Goal: Find specific page/section: Find specific page/section

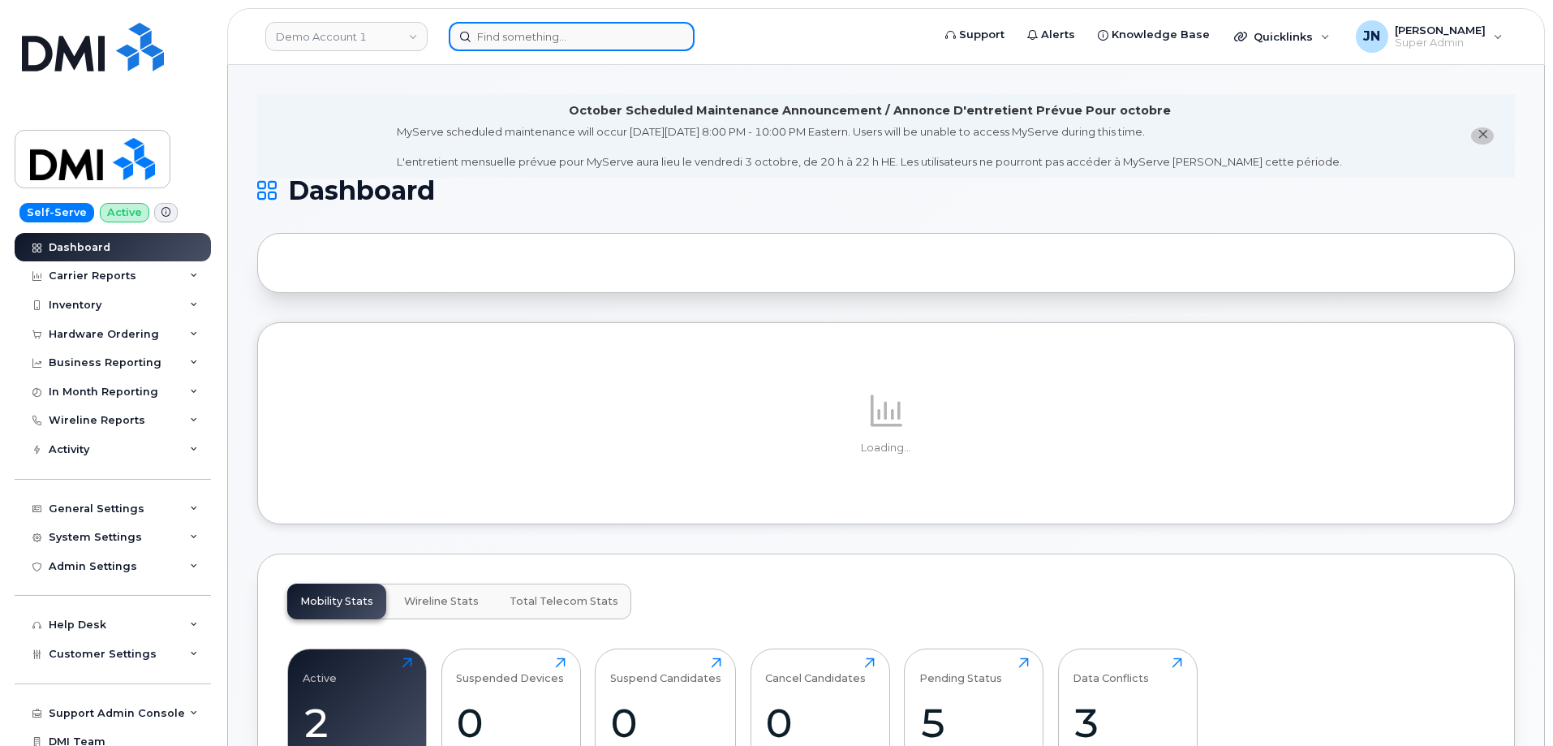
click at [603, 38] on input at bounding box center [572, 36] width 246 height 29
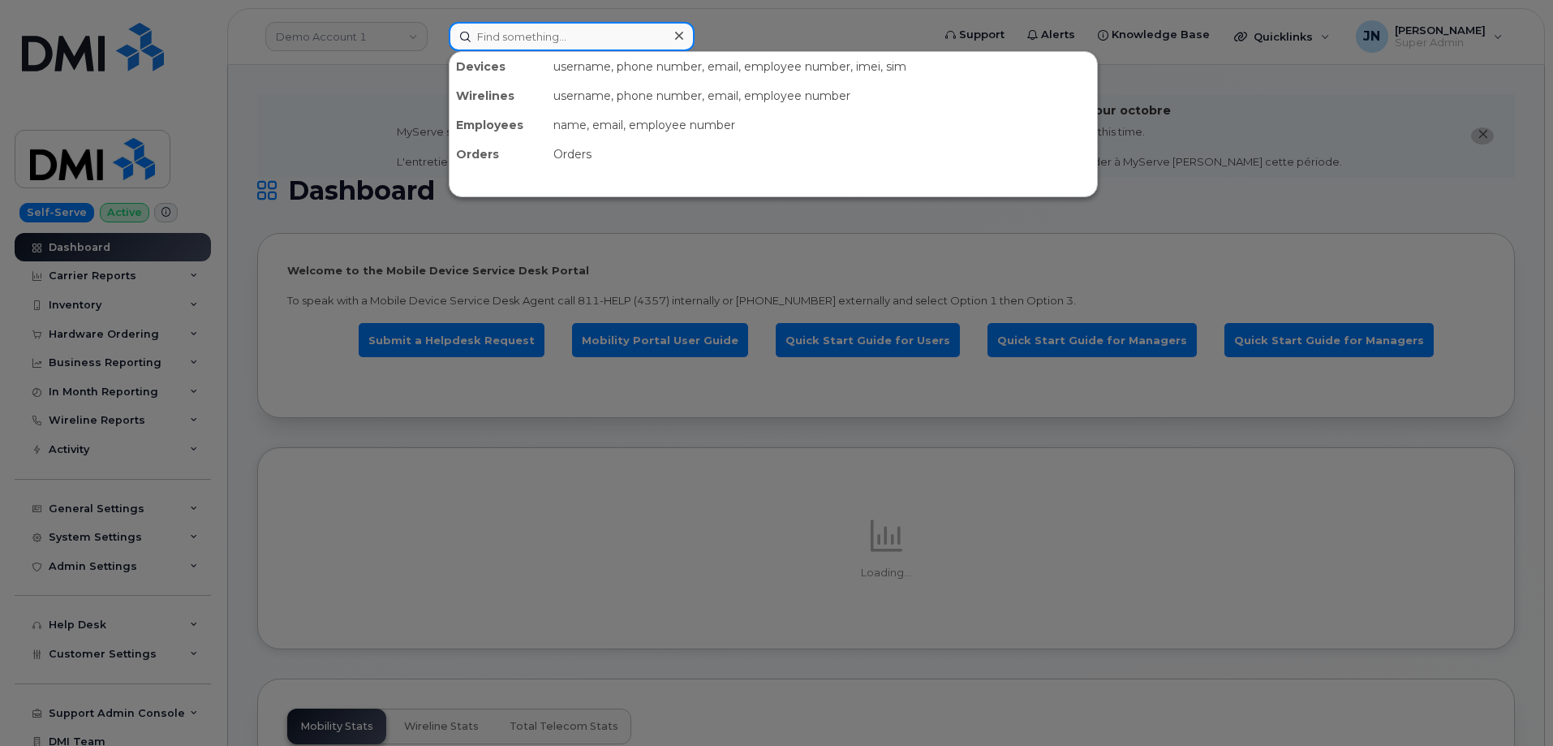
paste input "5137225810"
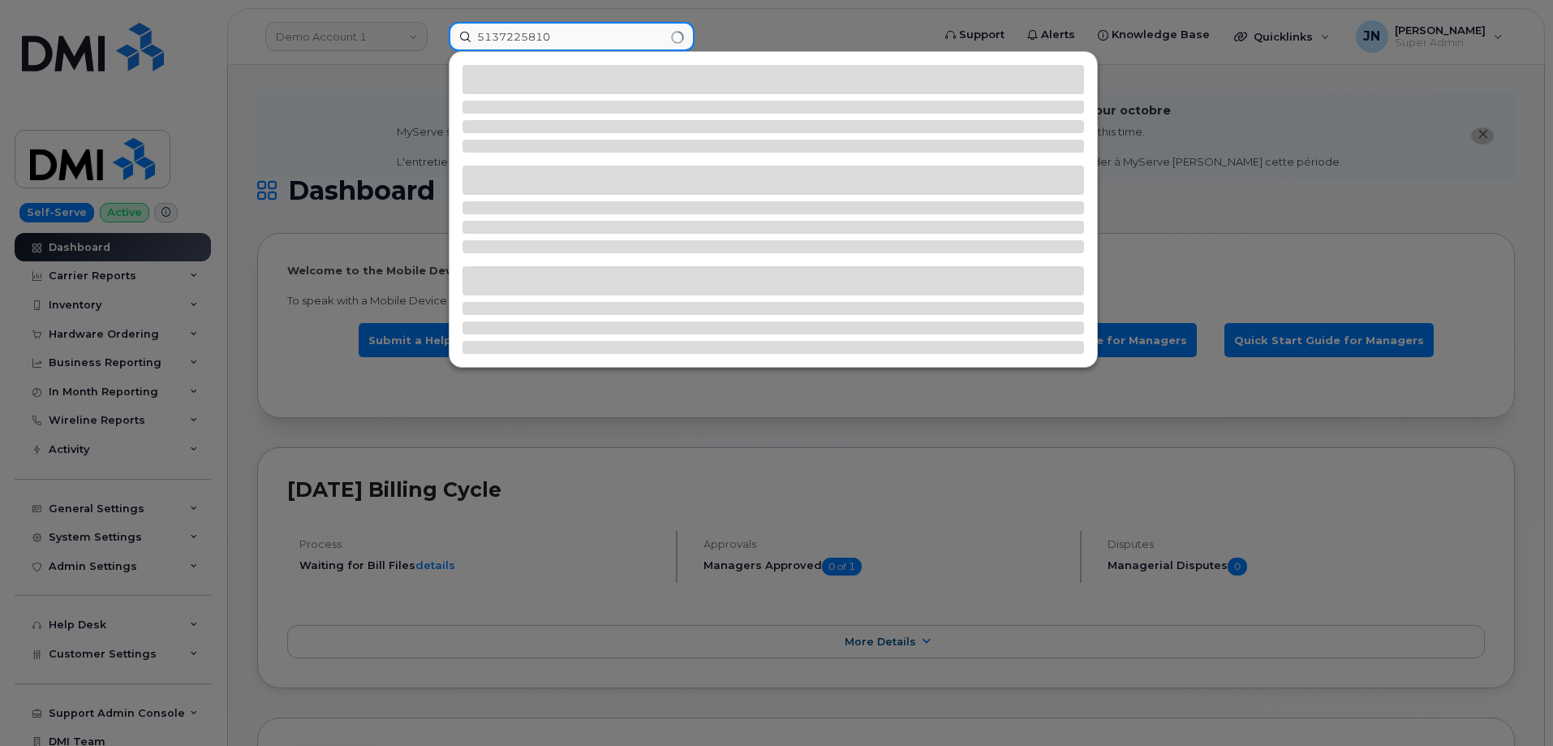
type input "5137225810"
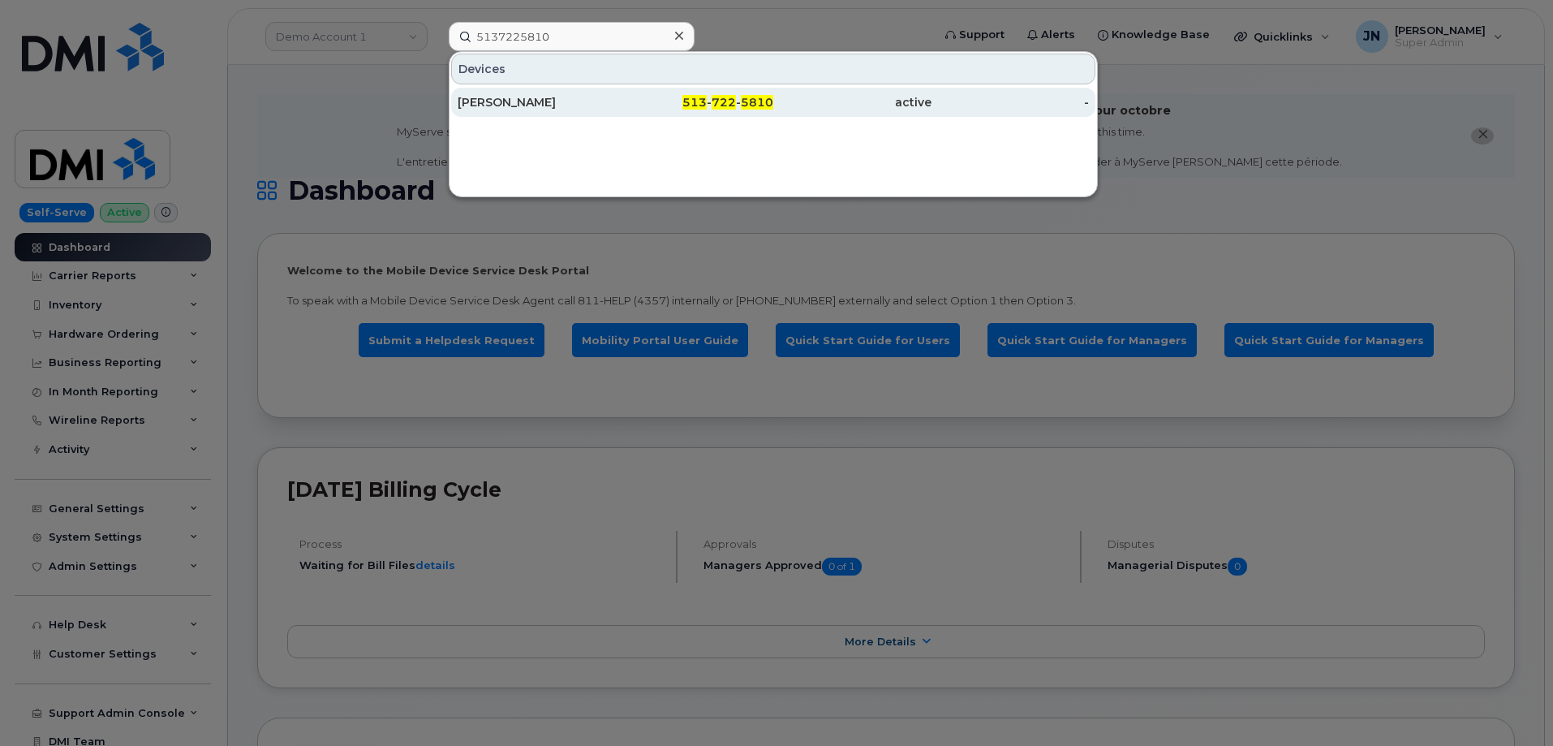
click at [601, 107] on div "[PERSON_NAME]" at bounding box center [537, 102] width 158 height 16
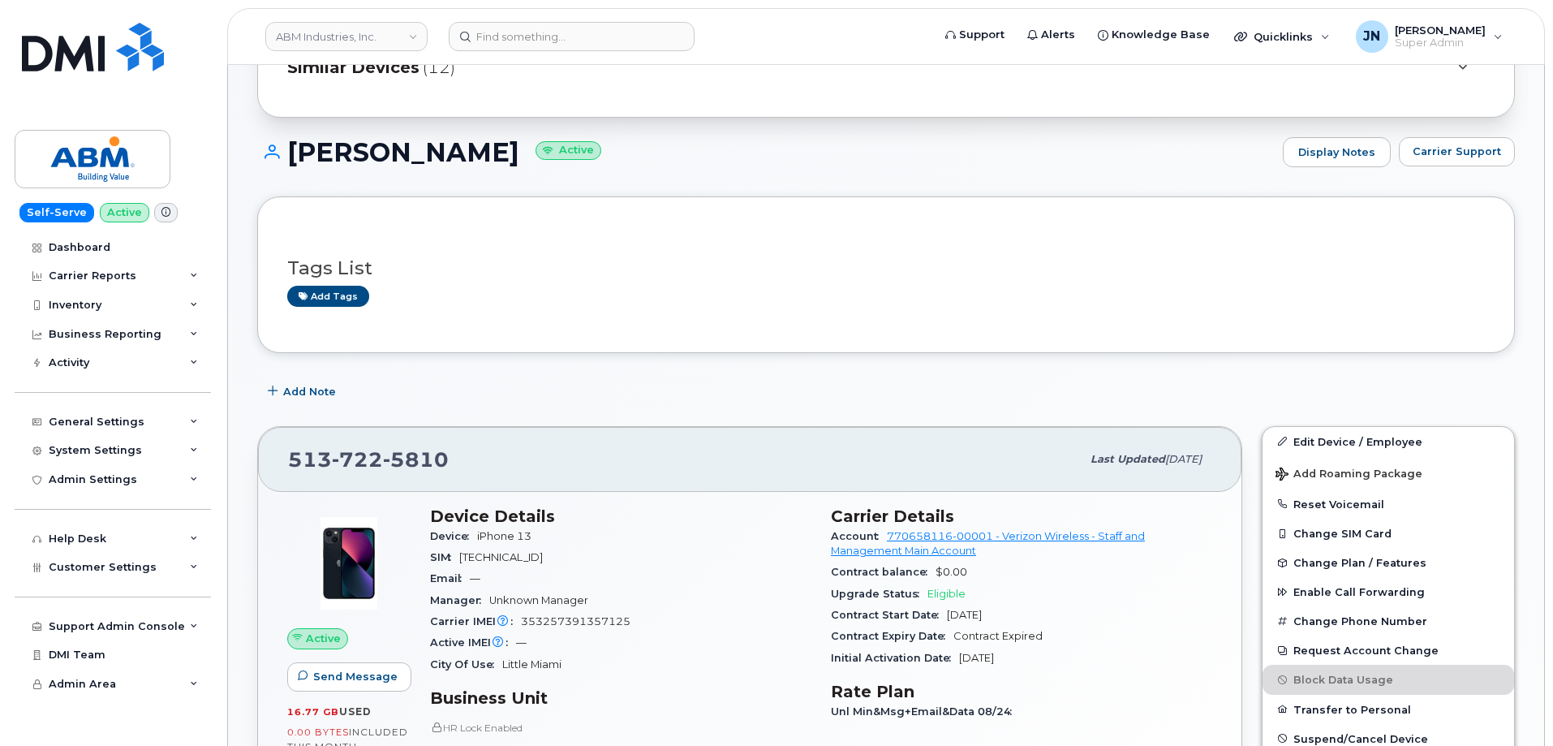
scroll to position [217, 0]
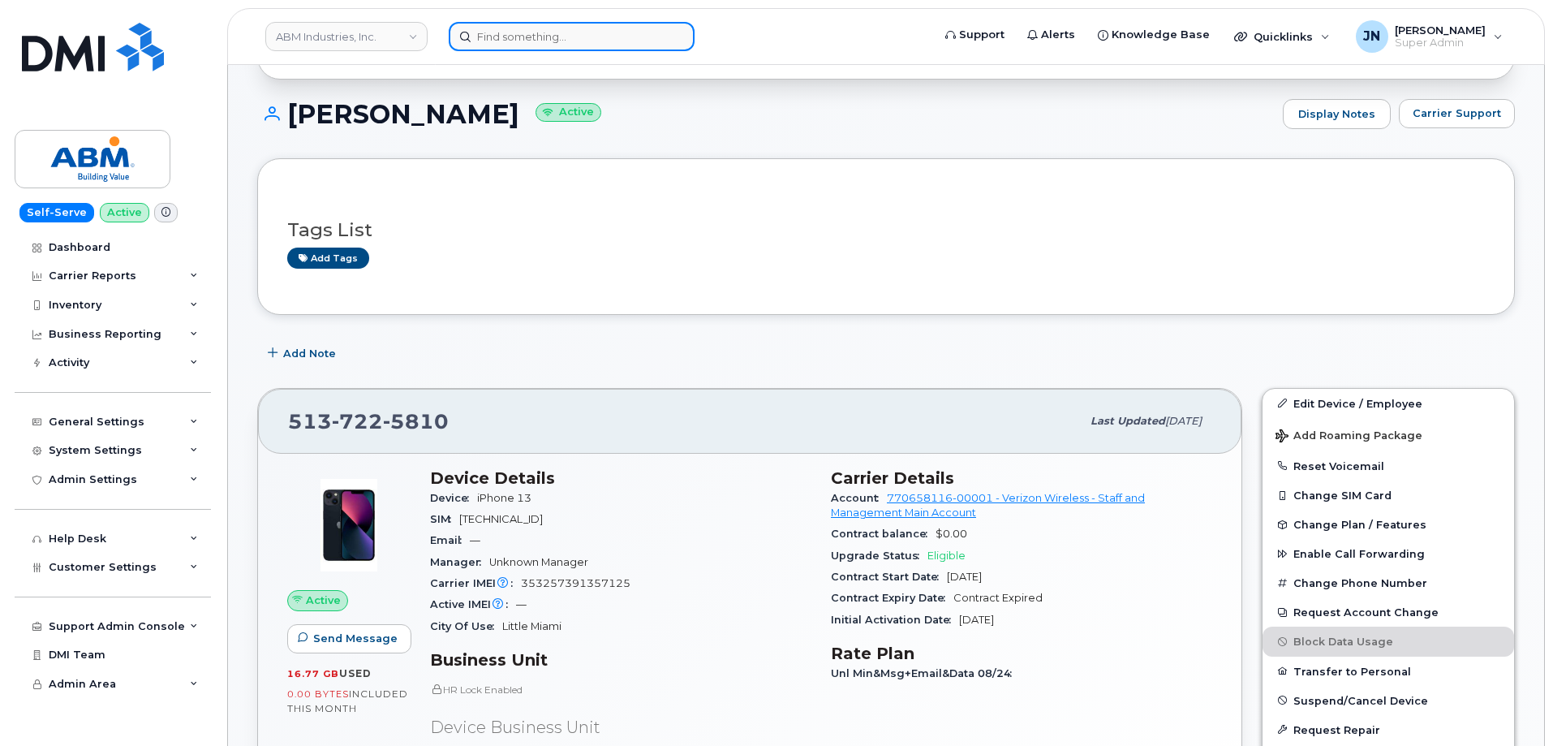
paste input "5137225810"
click at [540, 40] on input at bounding box center [572, 36] width 246 height 29
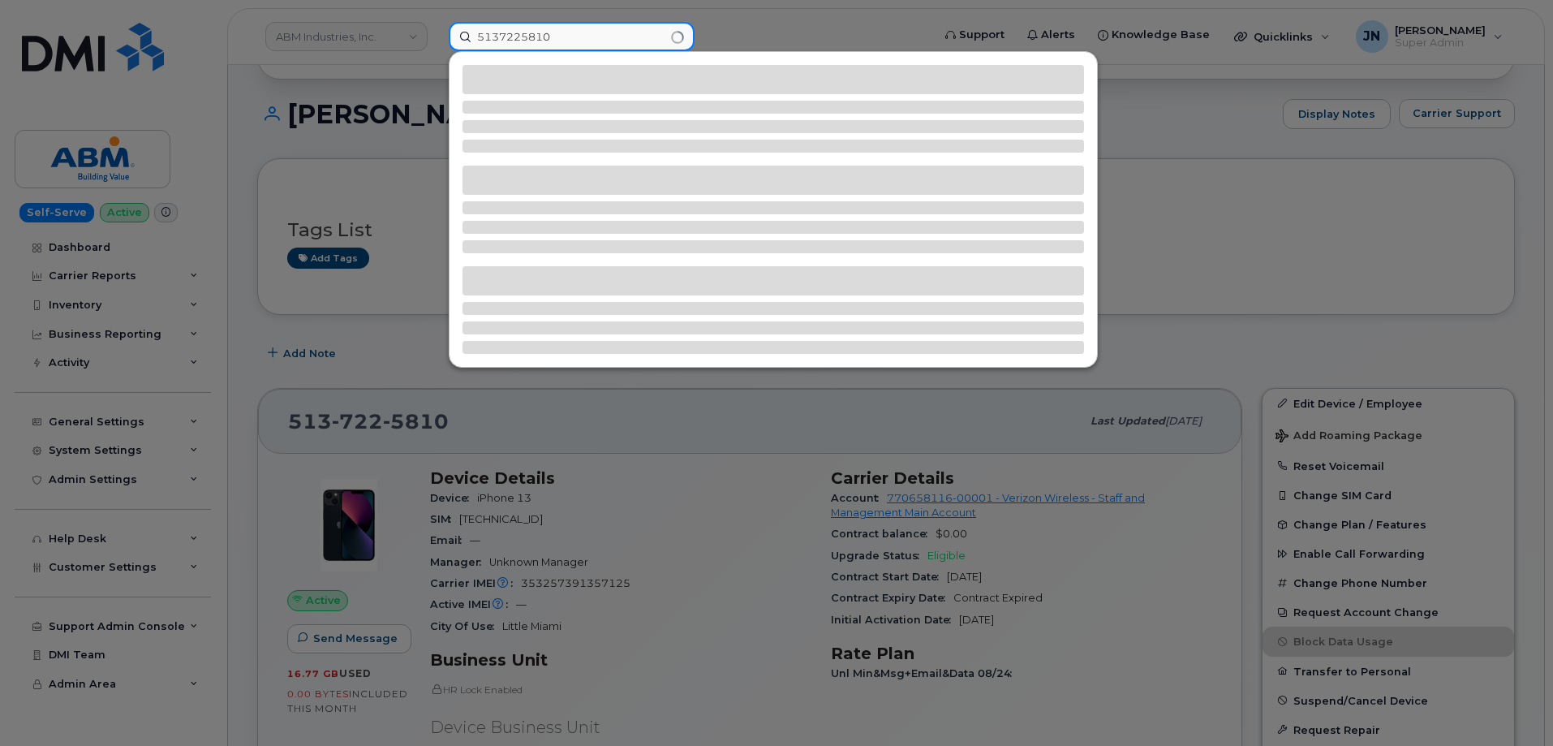
type input "5137225810"
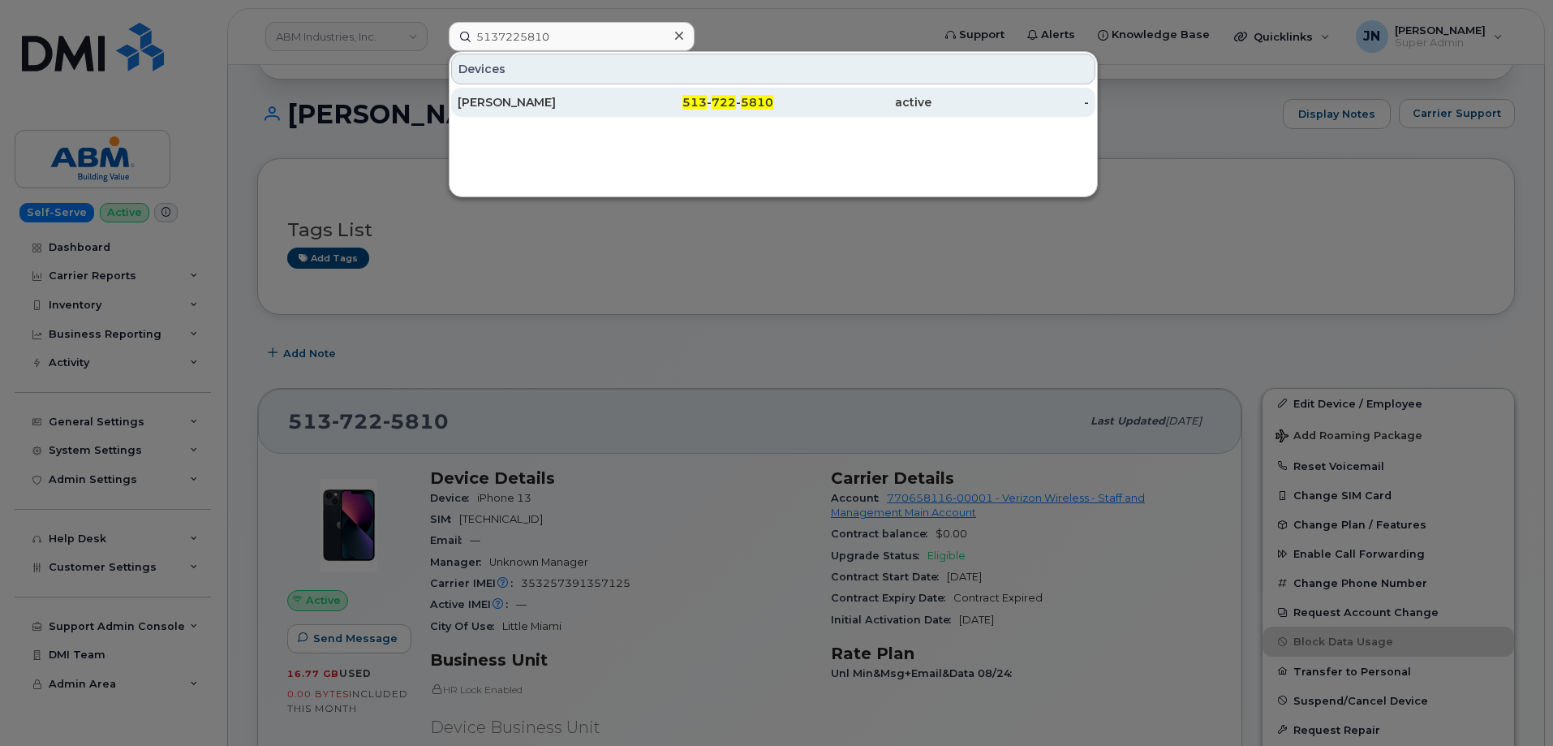
click at [555, 98] on div "[PERSON_NAME]" at bounding box center [537, 102] width 158 height 16
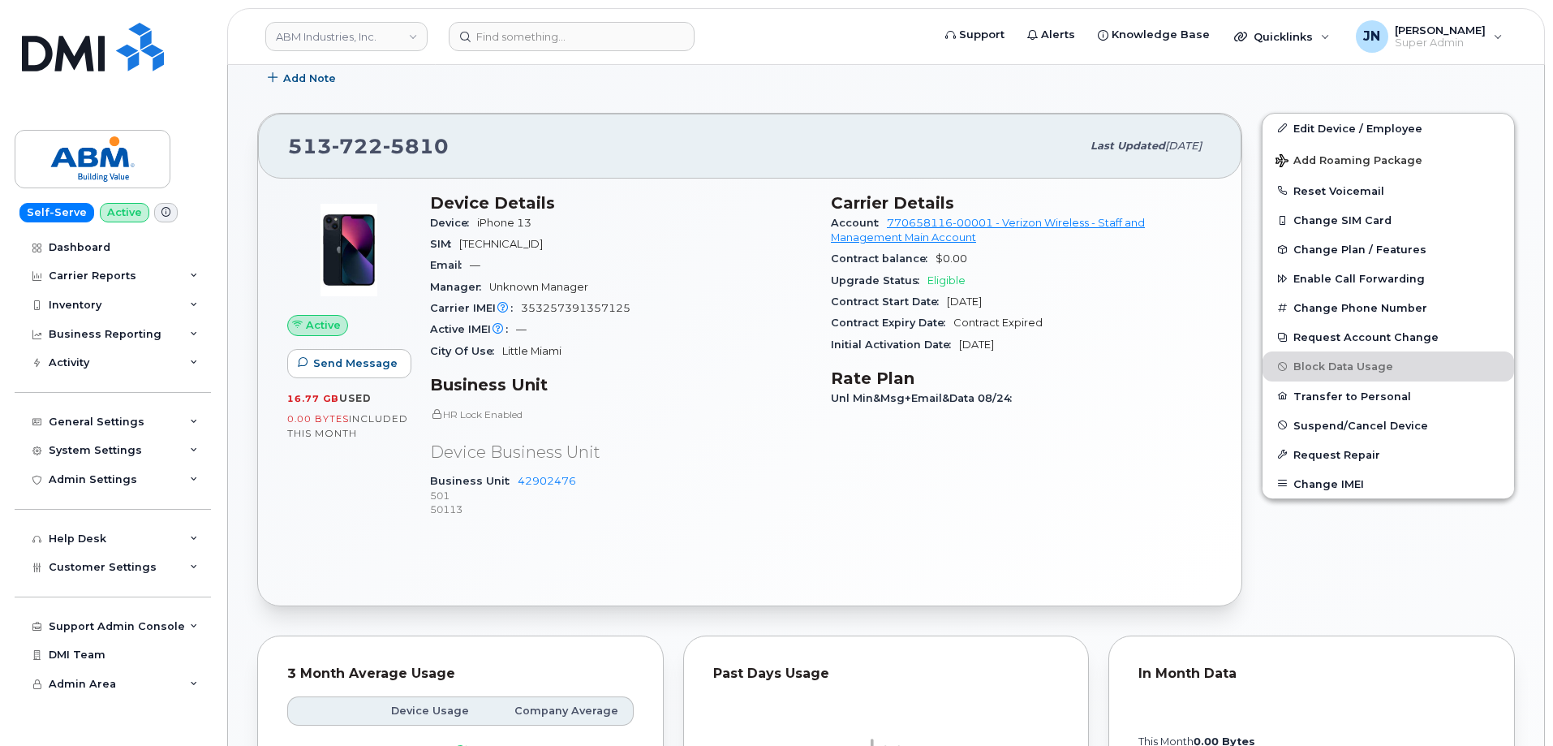
scroll to position [541, 0]
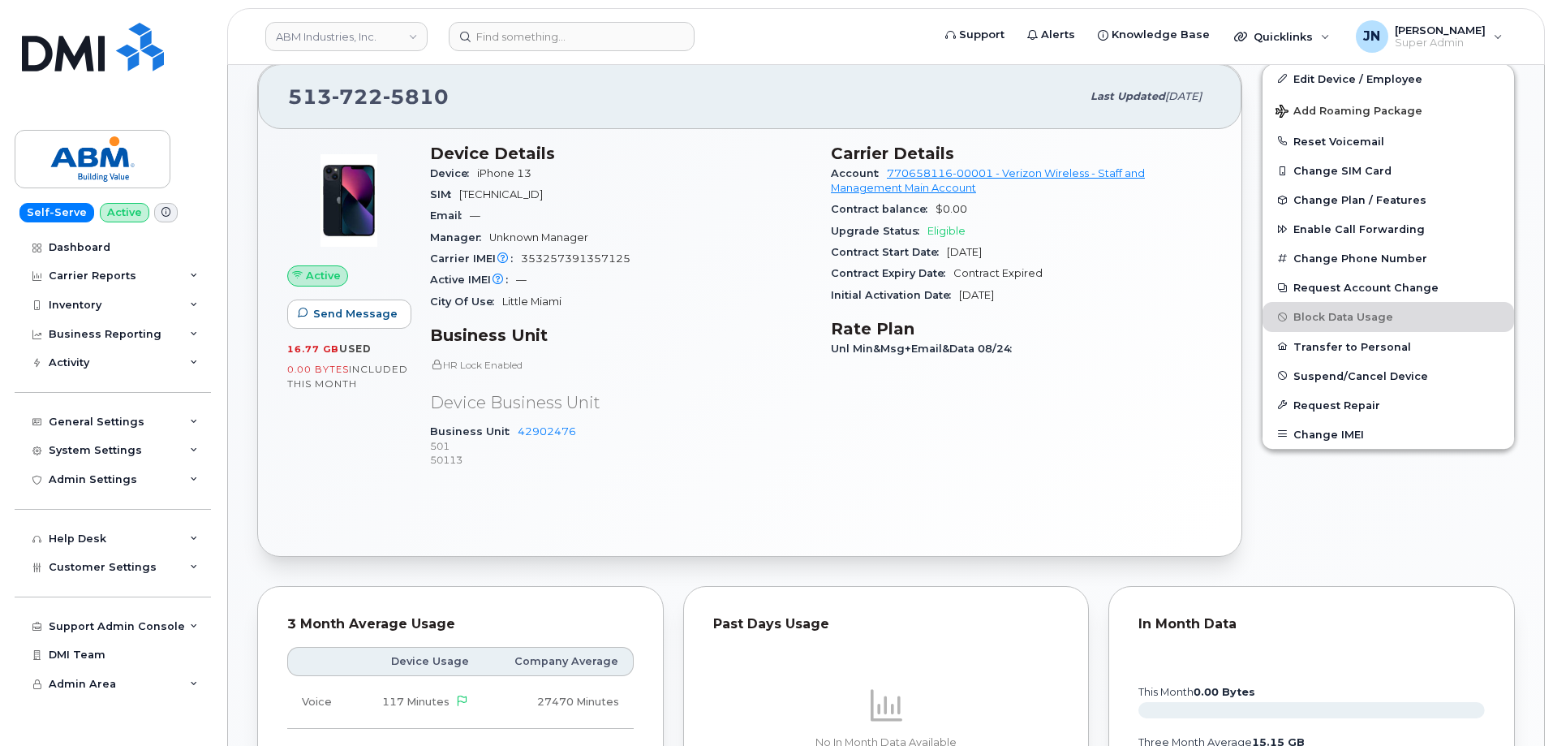
click at [587, 257] on span "353257391357125" at bounding box center [576, 258] width 110 height 12
click at [587, 258] on span "353257391357125" at bounding box center [576, 258] width 110 height 12
copy span "353257391357125"
paste input "5047222359"
click at [626, 38] on input at bounding box center [572, 36] width 246 height 29
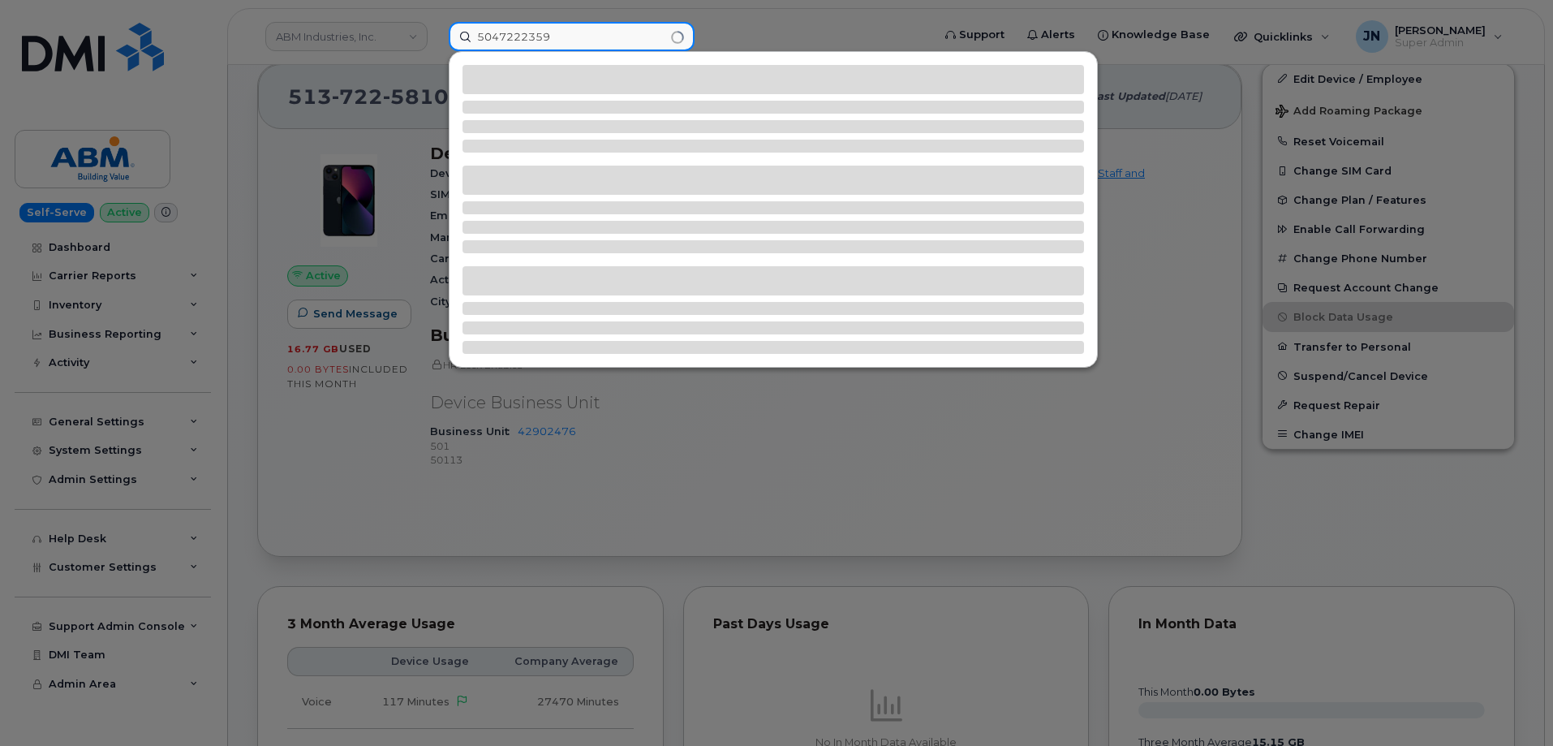
type input "5047222359"
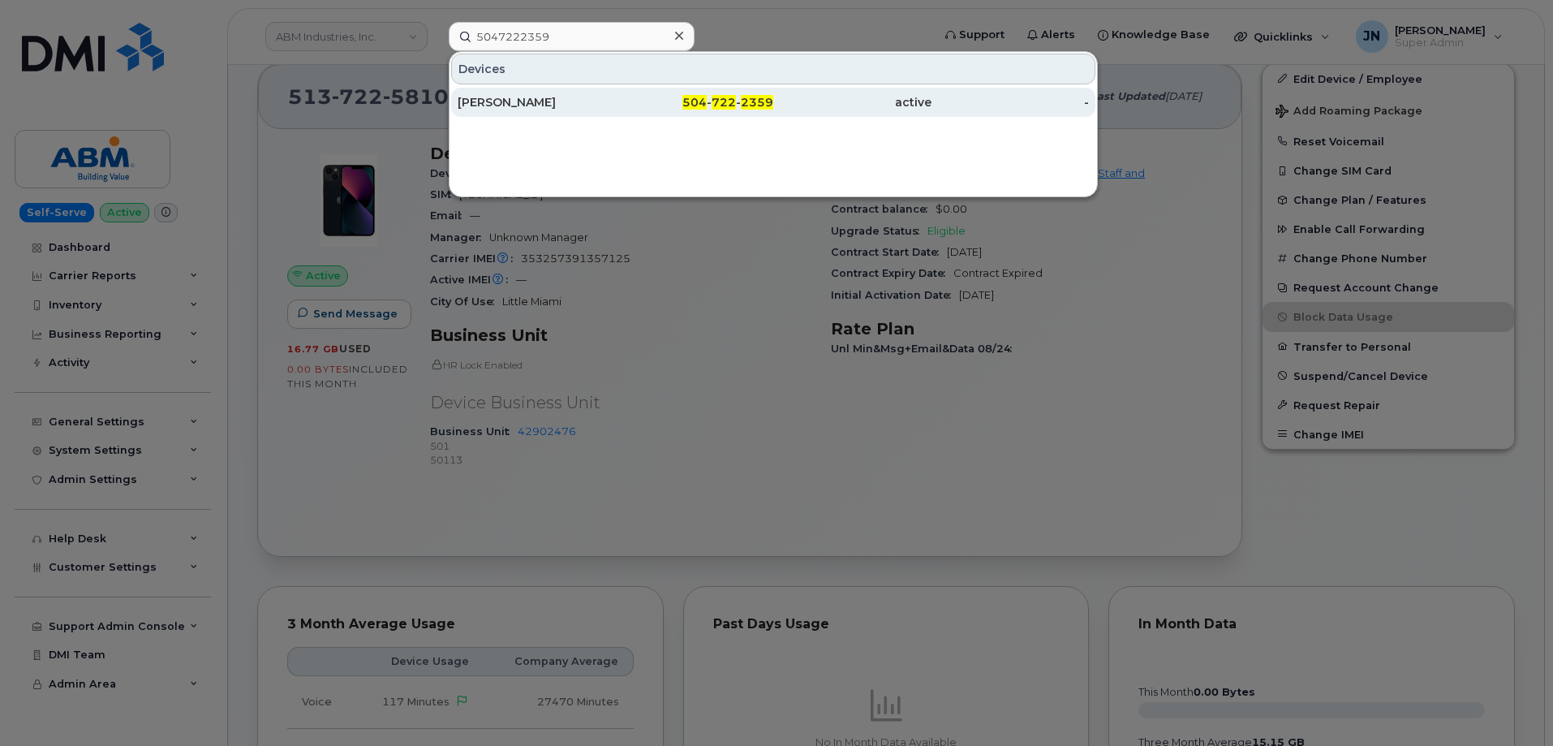
click at [741, 105] on div "504 - 722 - 2359" at bounding box center [695, 102] width 158 height 16
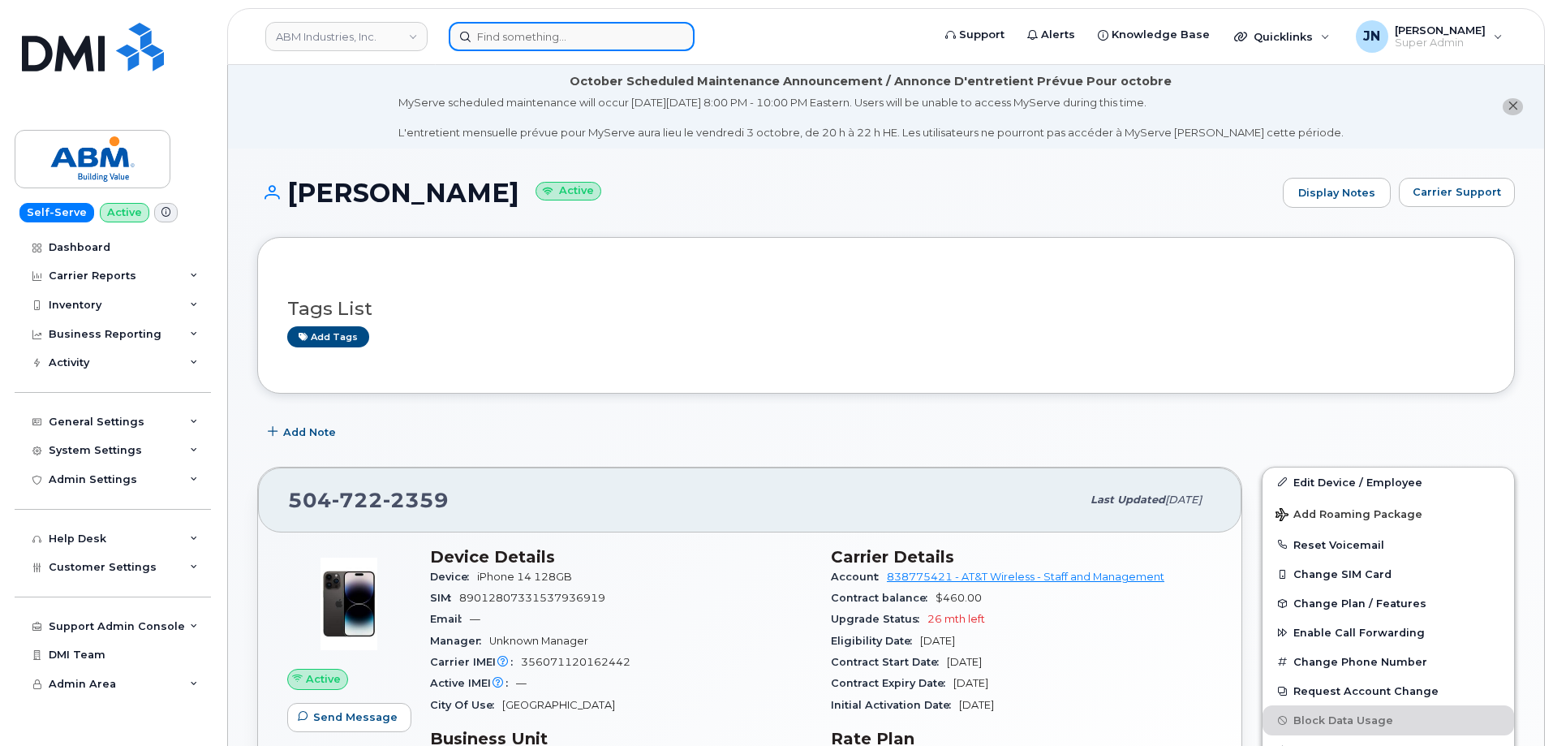
click at [570, 42] on input at bounding box center [572, 36] width 246 height 29
paste input "9318424612"
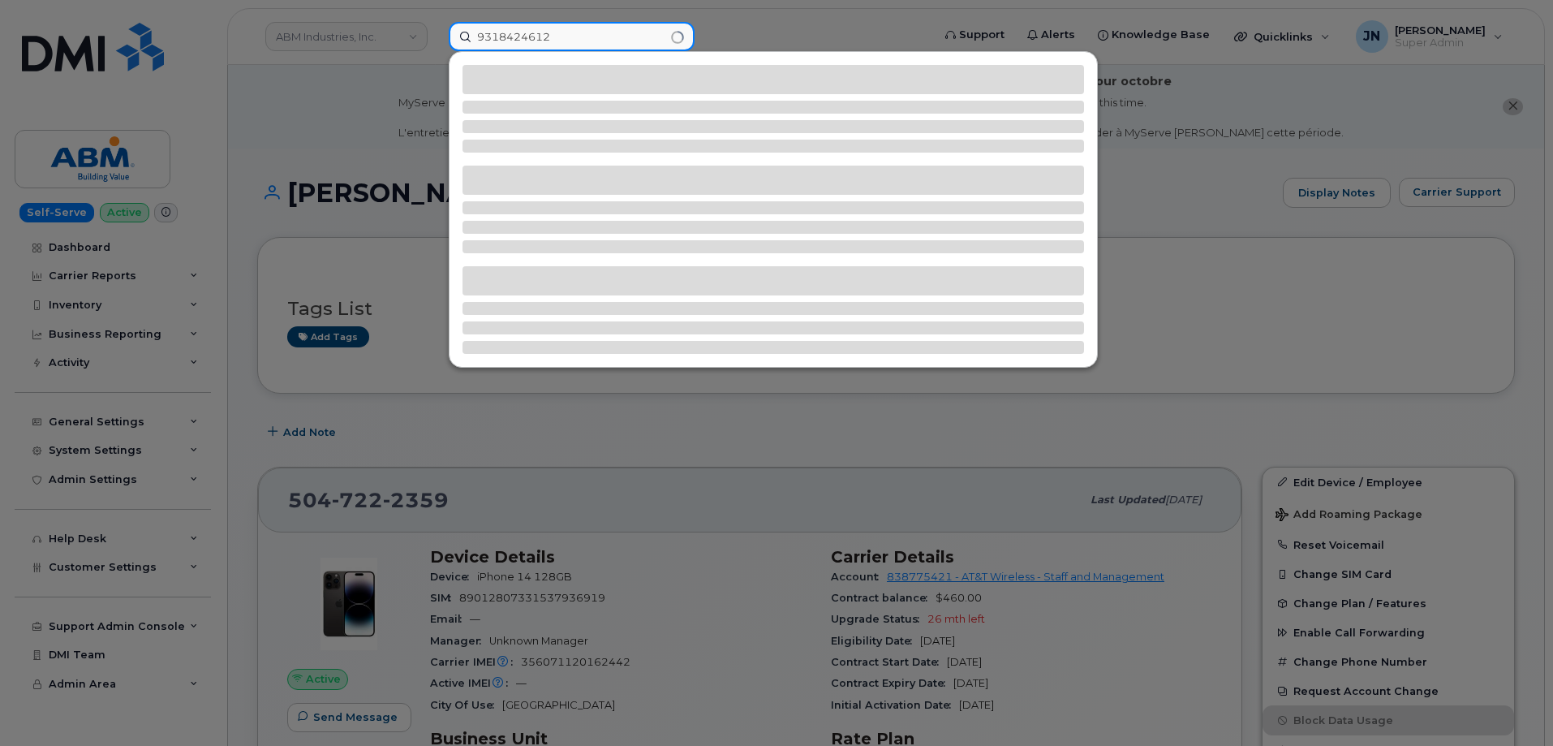
type input "9318424612"
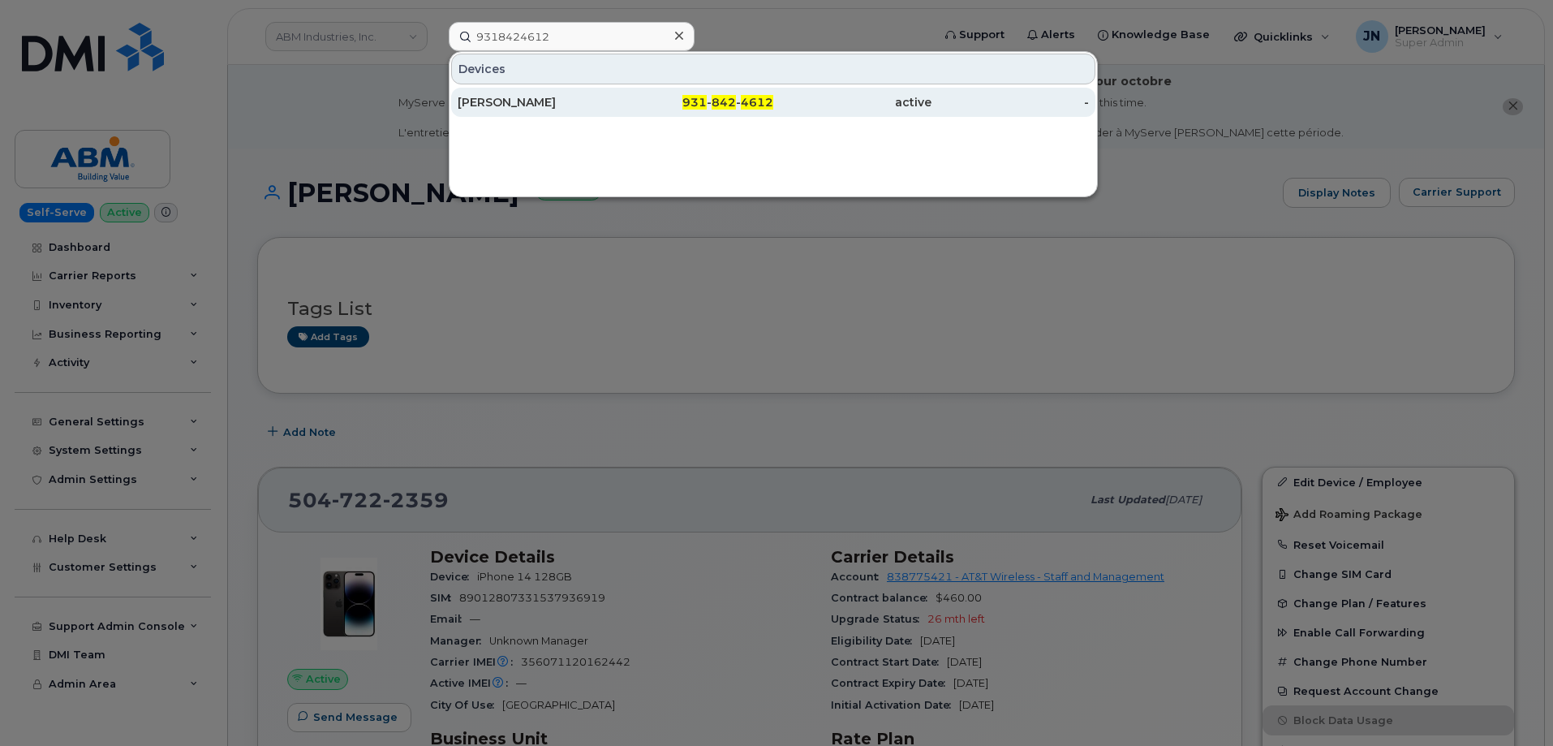
drag, startPoint x: 728, startPoint y: 103, endPoint x: 738, endPoint y: 107, distance: 11.3
click at [728, 102] on span "842" at bounding box center [724, 102] width 24 height 15
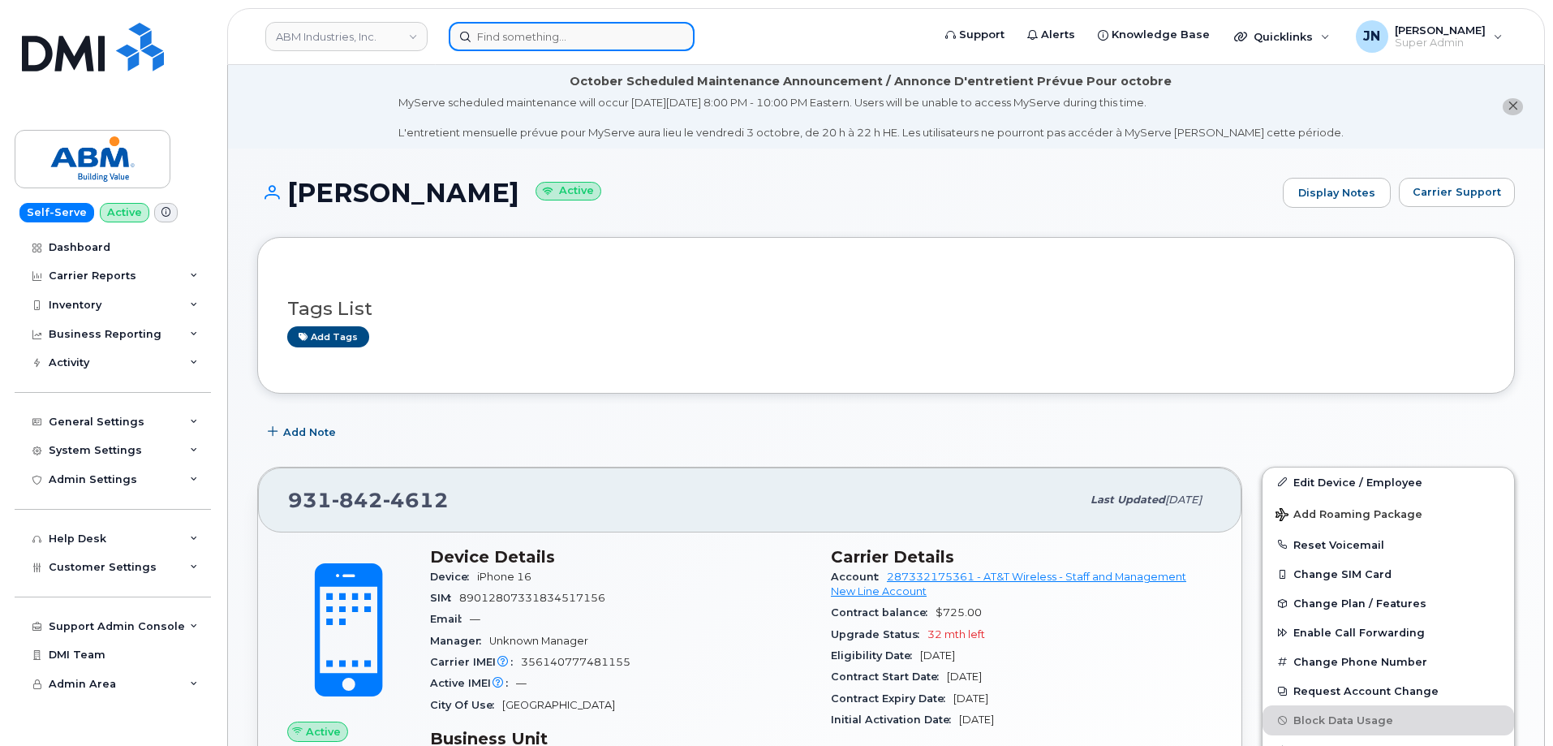
click at [597, 34] on input at bounding box center [572, 36] width 246 height 29
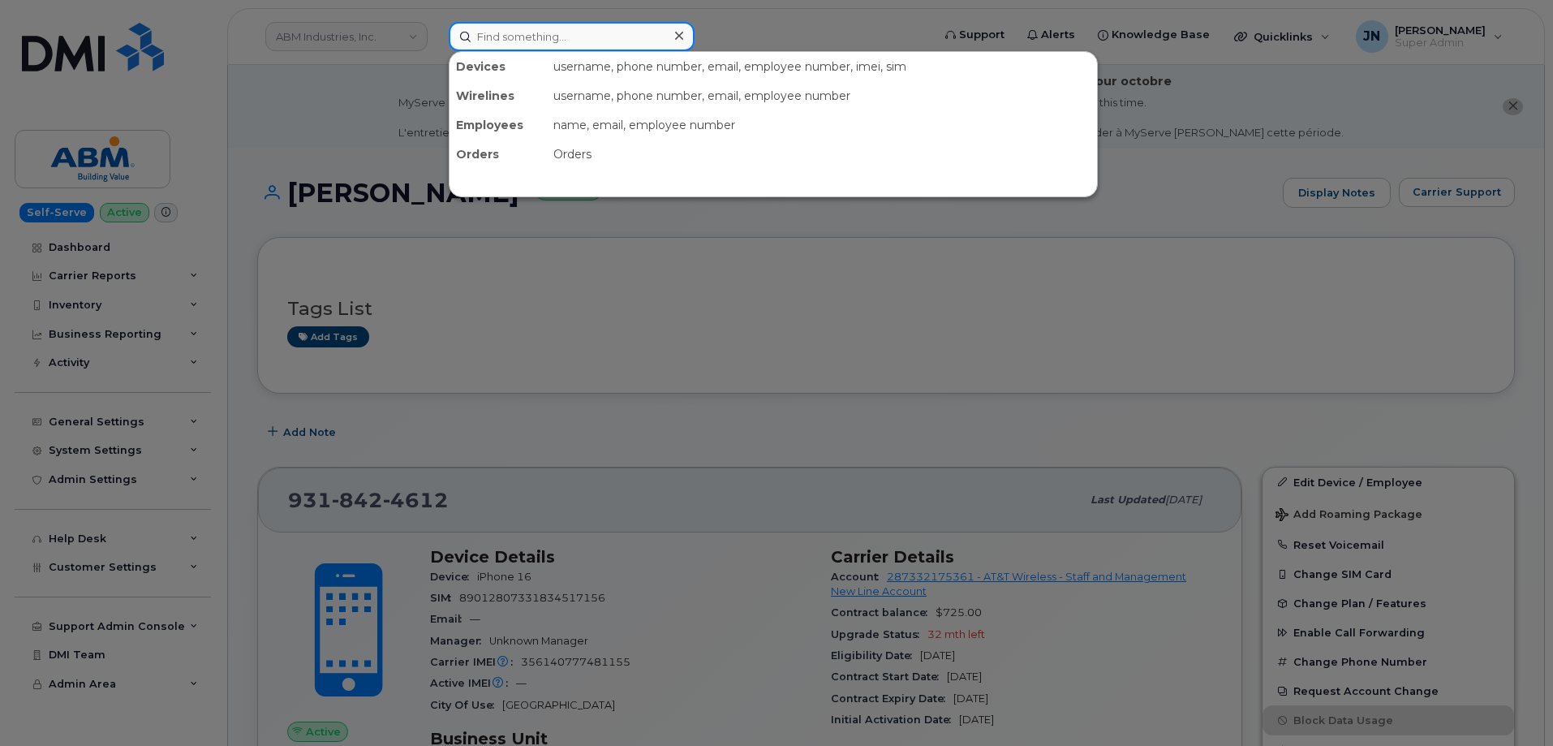
paste input "5137225810"
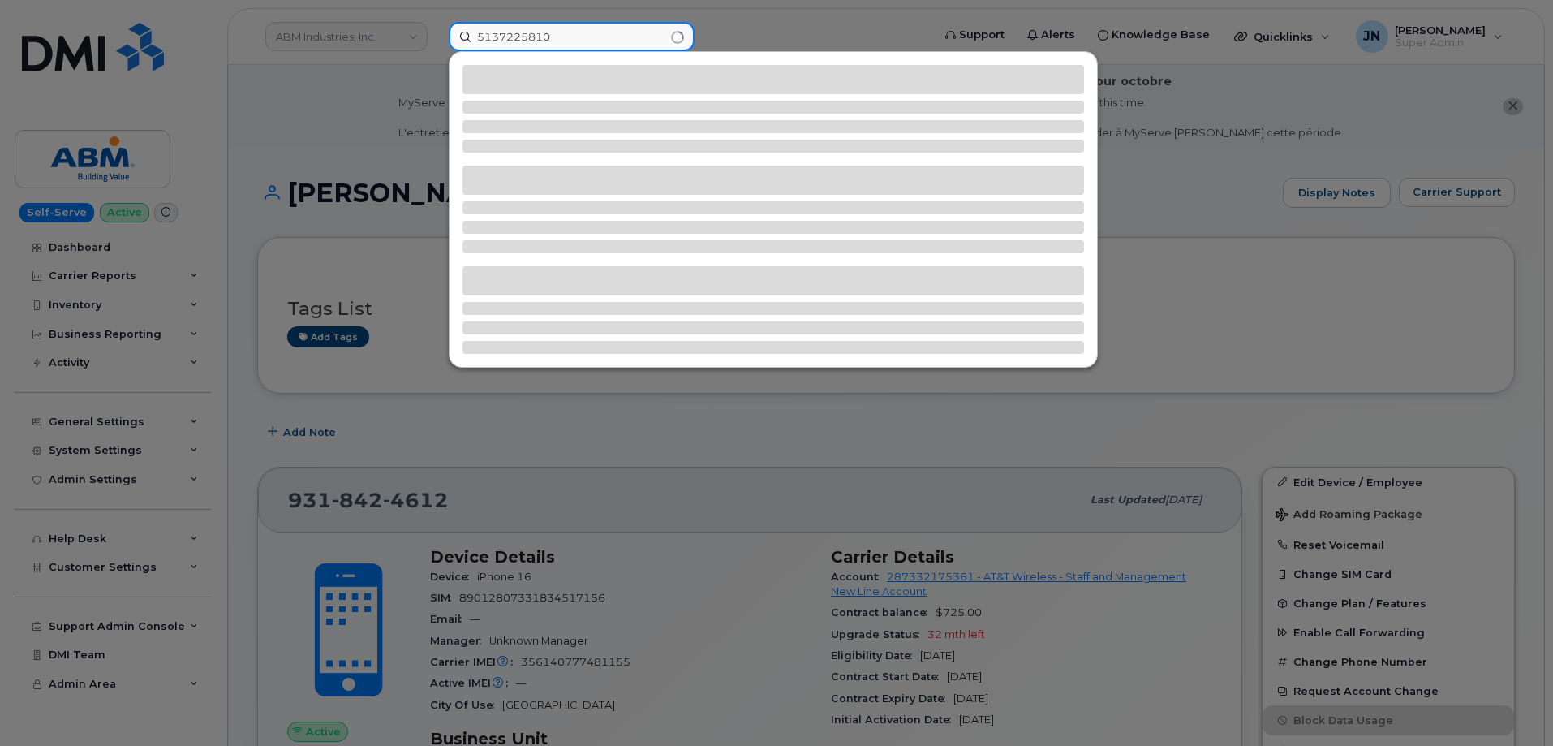
type input "5137225810"
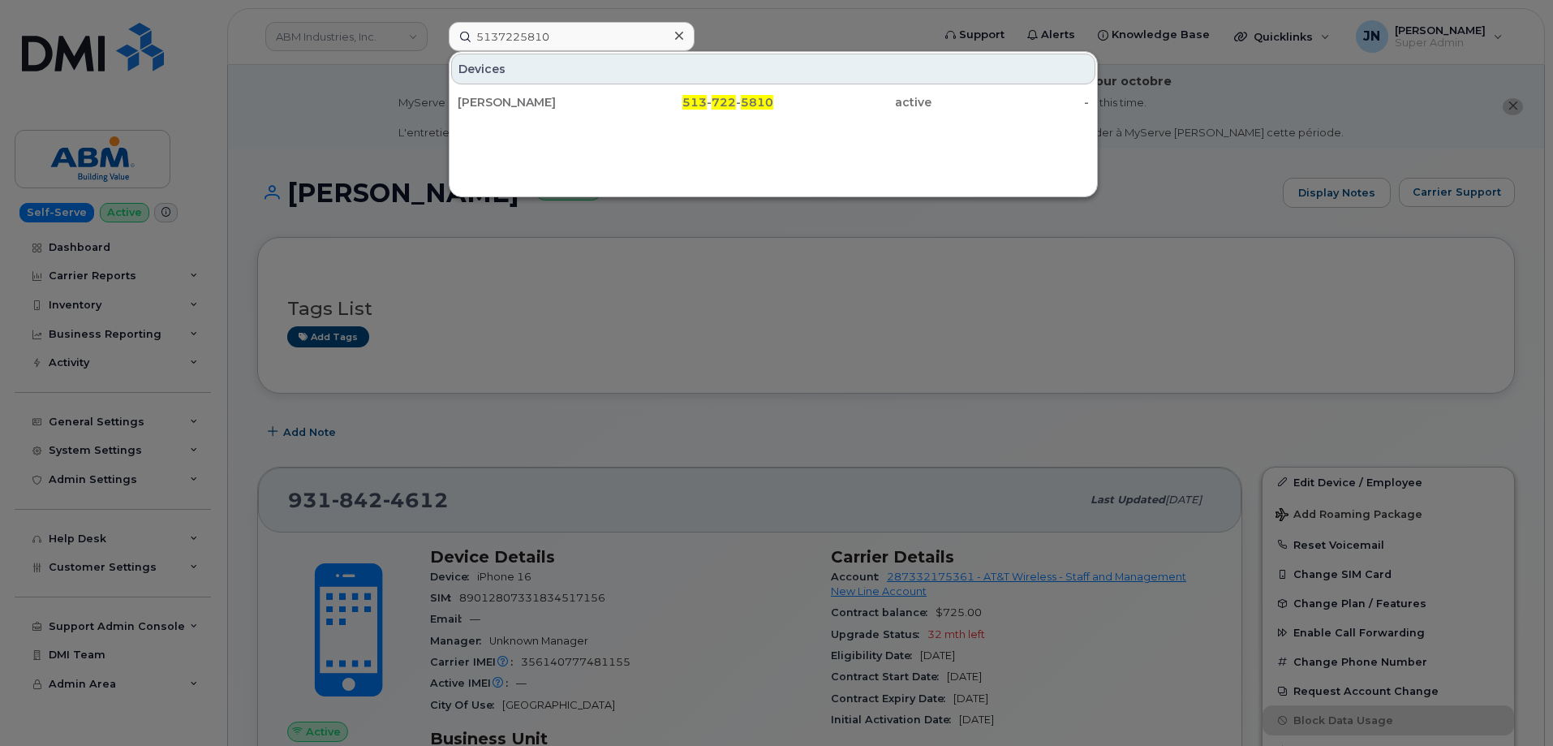
drag, startPoint x: 596, startPoint y: 102, endPoint x: 828, endPoint y: 217, distance: 259.8
click at [596, 101] on div "[PERSON_NAME]" at bounding box center [537, 102] width 158 height 16
